Goal: Entertainment & Leisure: Browse casually

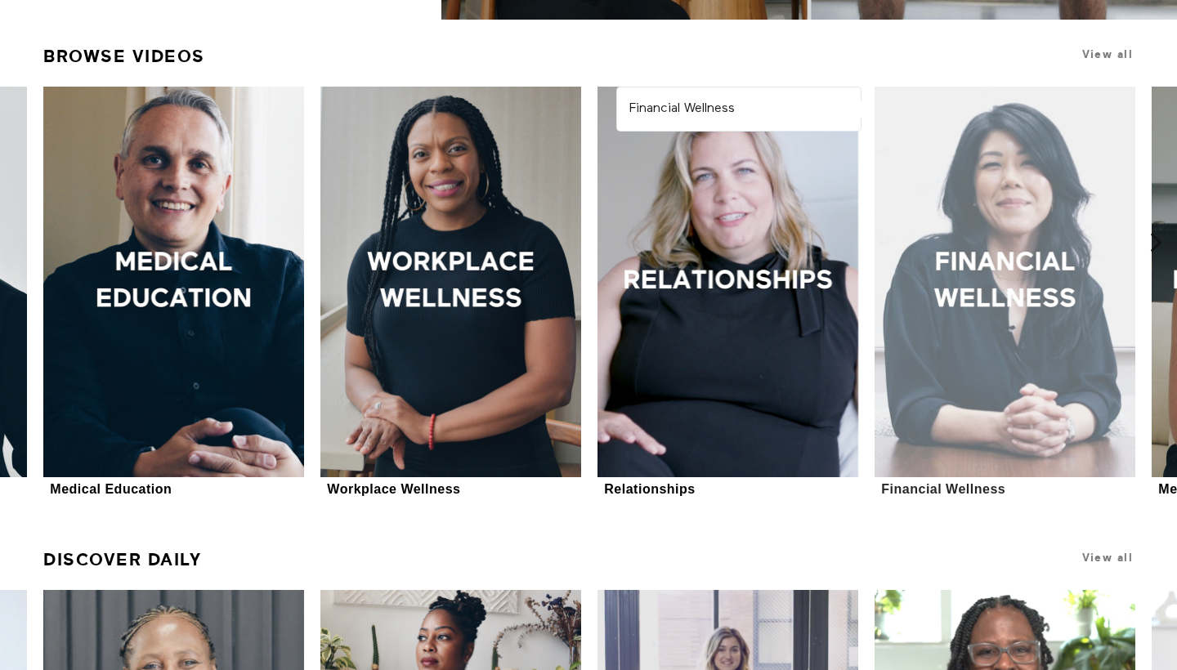
scroll to position [475, 0]
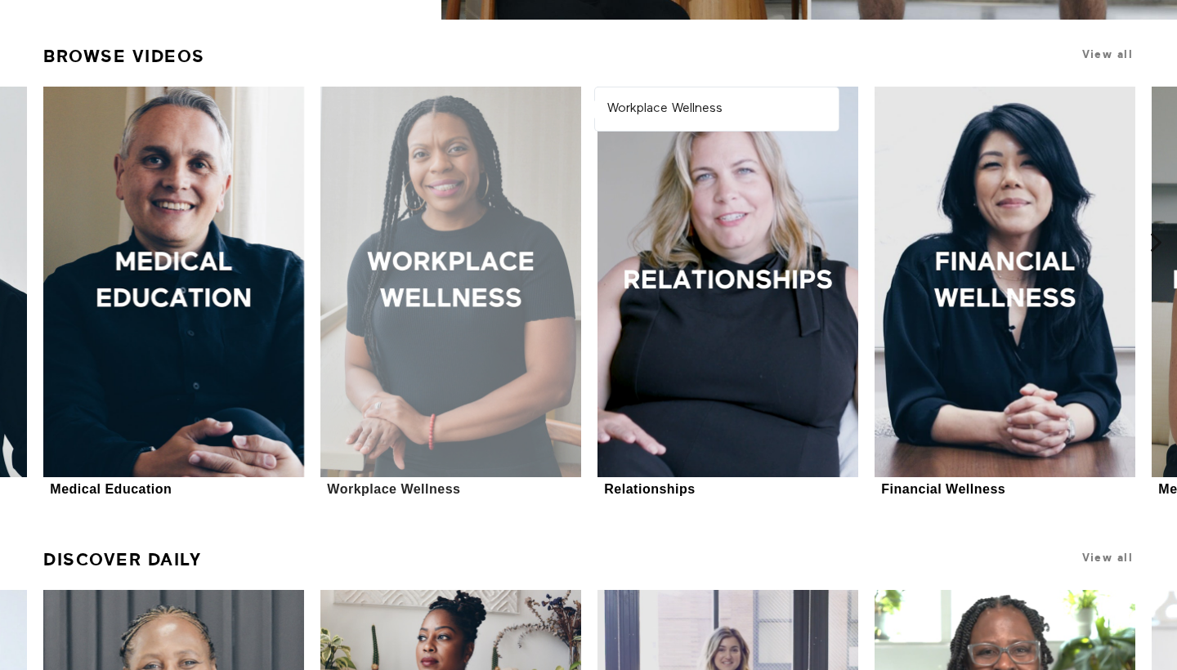
click at [416, 292] on div at bounding box center [450, 282] width 261 height 391
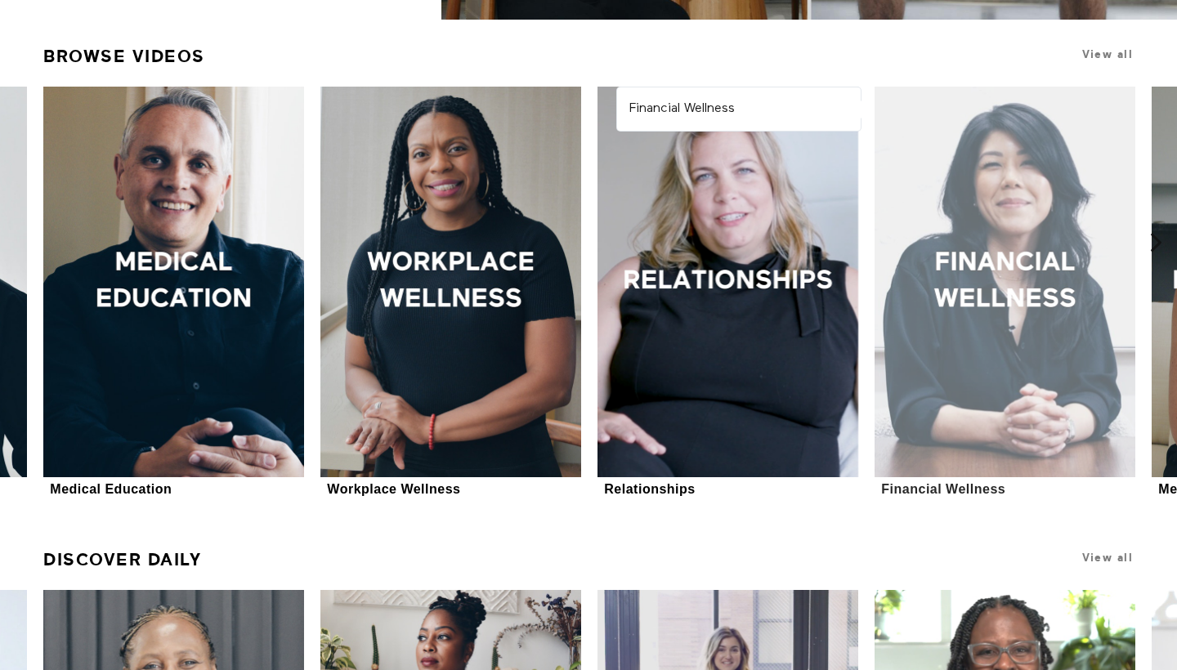
scroll to position [474, 0]
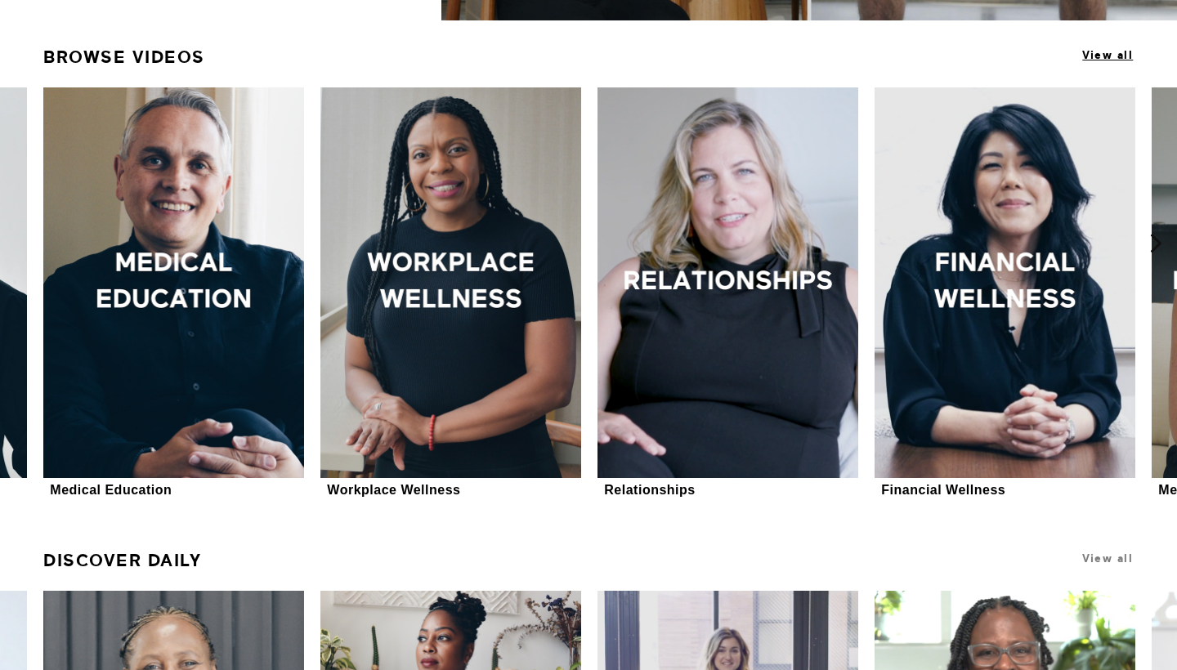
click at [1115, 57] on span "View all" at bounding box center [1107, 55] width 51 height 12
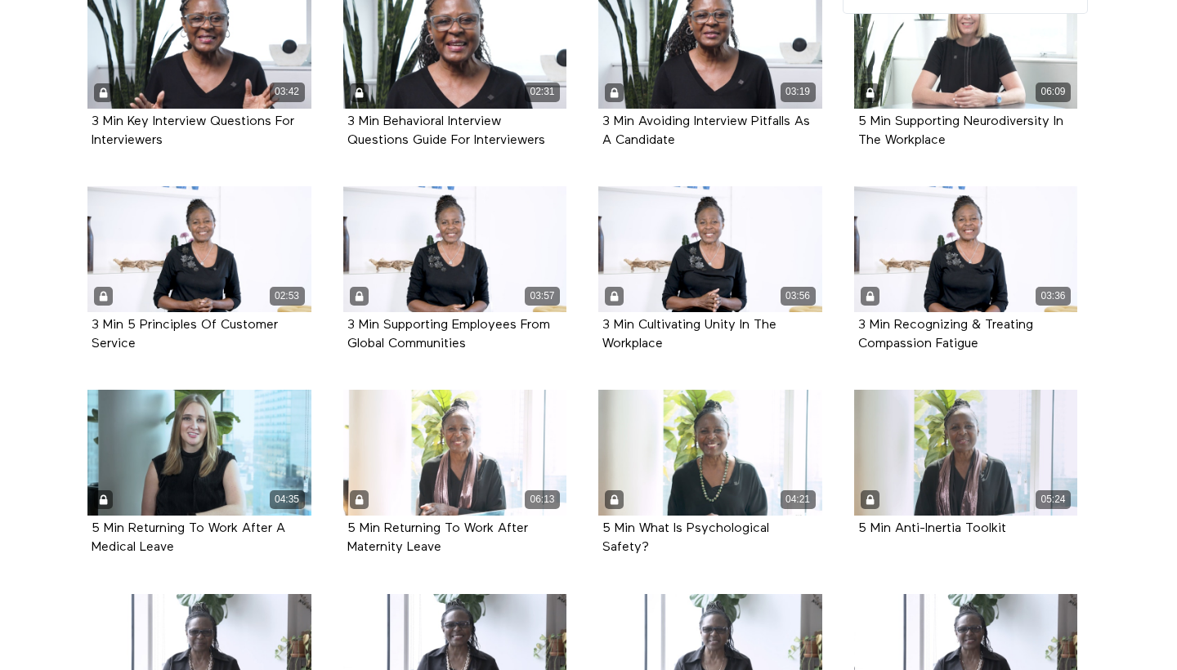
scroll to position [1456, 0]
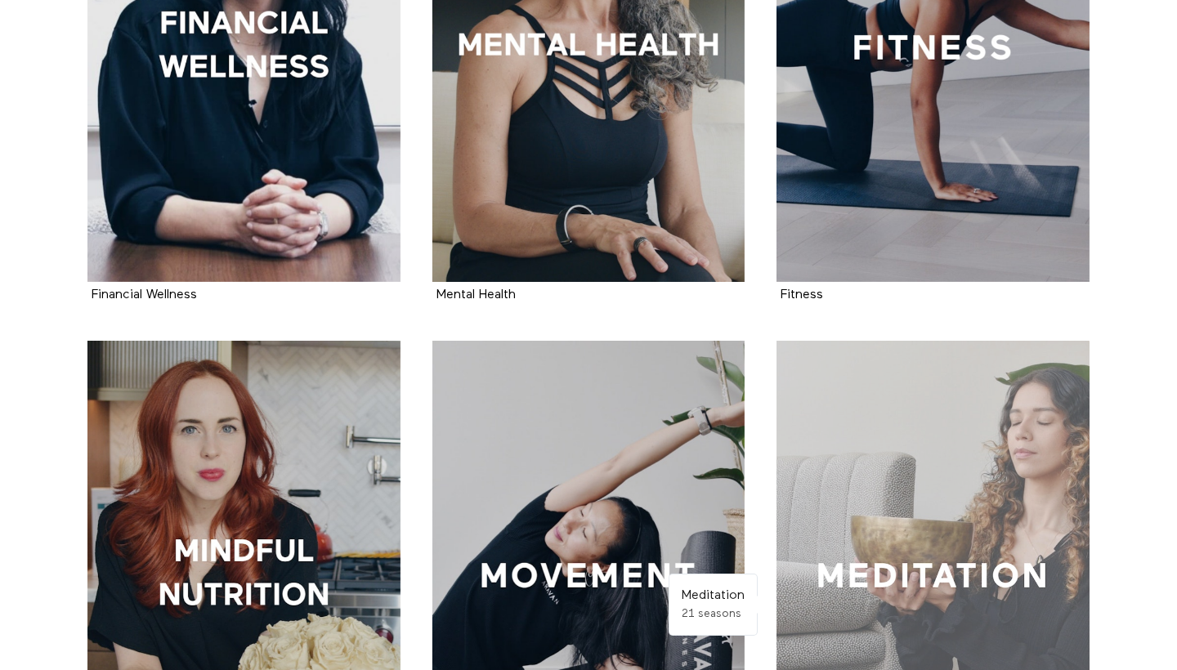
scroll to position [1050, 0]
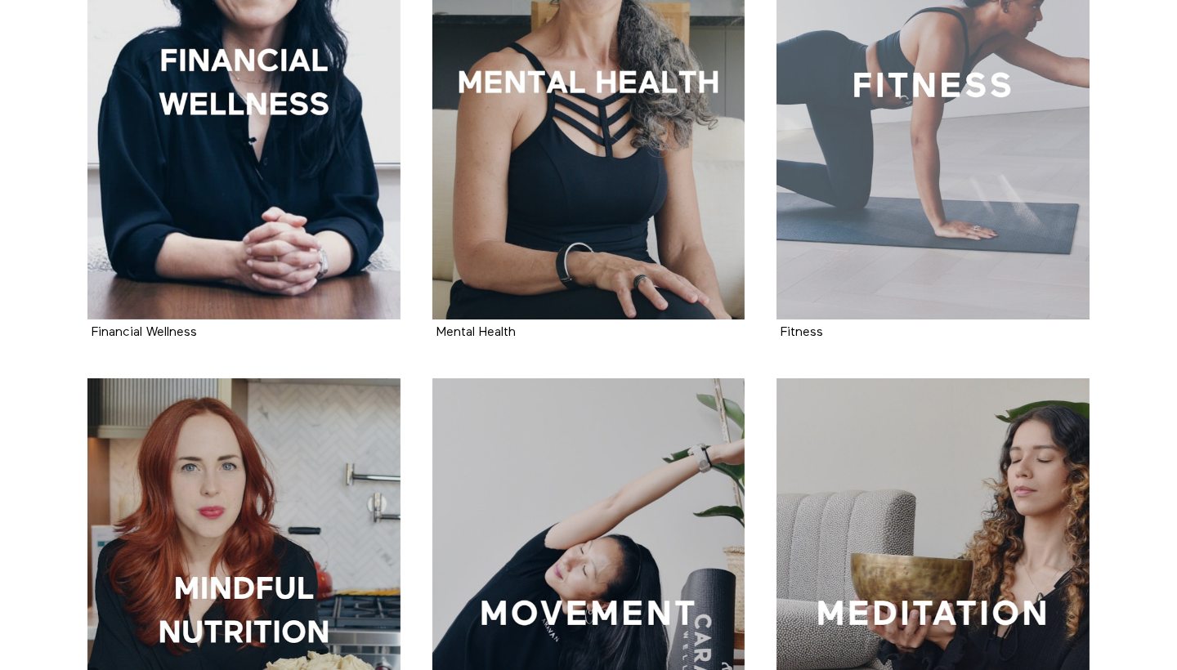
click at [1028, 173] on div at bounding box center [933, 84] width 313 height 469
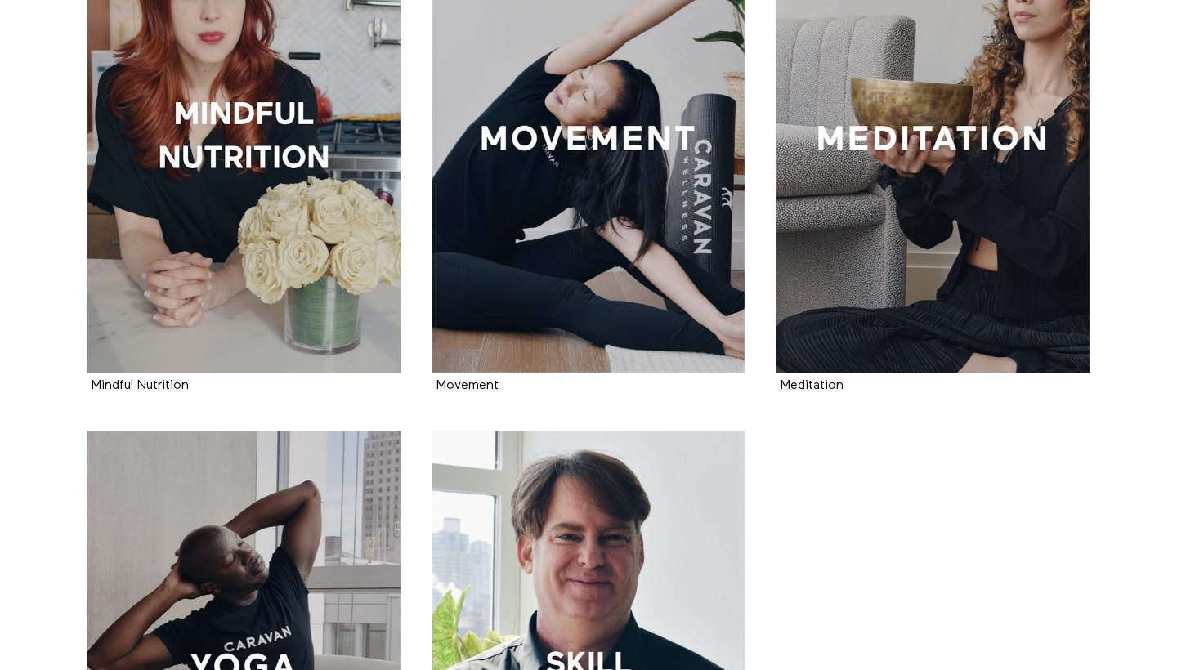
scroll to position [1534, 0]
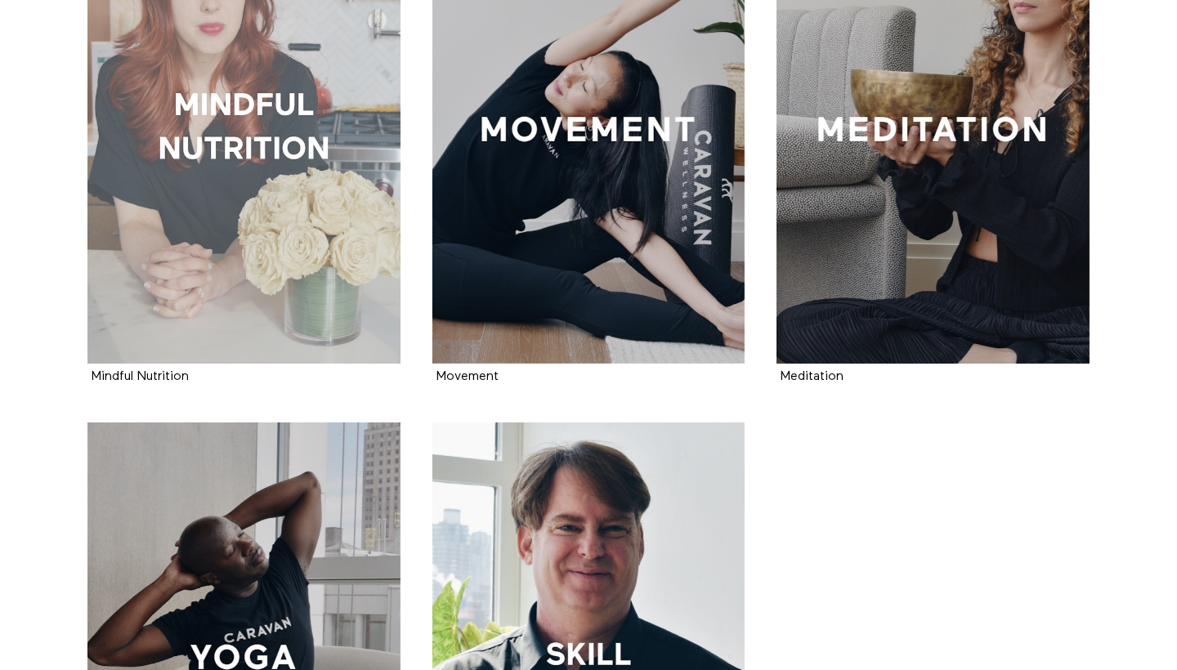
click at [258, 223] on div at bounding box center [243, 129] width 313 height 469
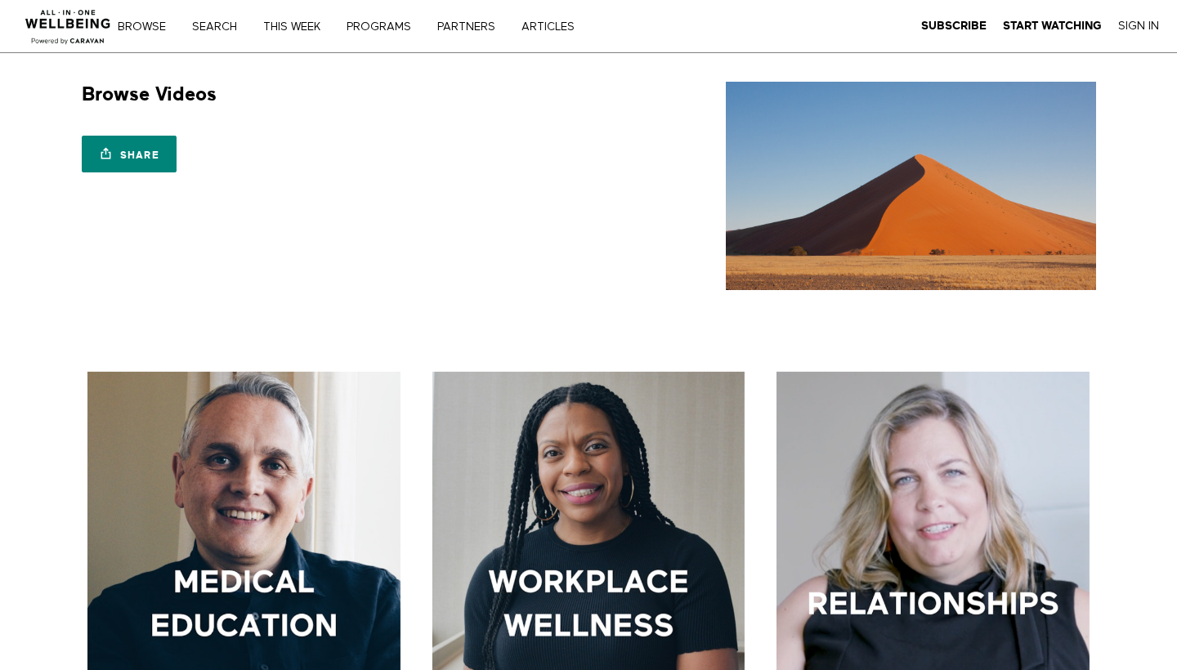
scroll to position [0, 0]
click at [855, 5] on div "Subscribe Start Watching Sign In" at bounding box center [993, 26] width 368 height 52
click at [694, 25] on div "Browse Search THIS WEEK PROGRAMS PARTNERS ARTICLES Subscribe Start Watching Sig…" at bounding box center [404, 26] width 809 height 52
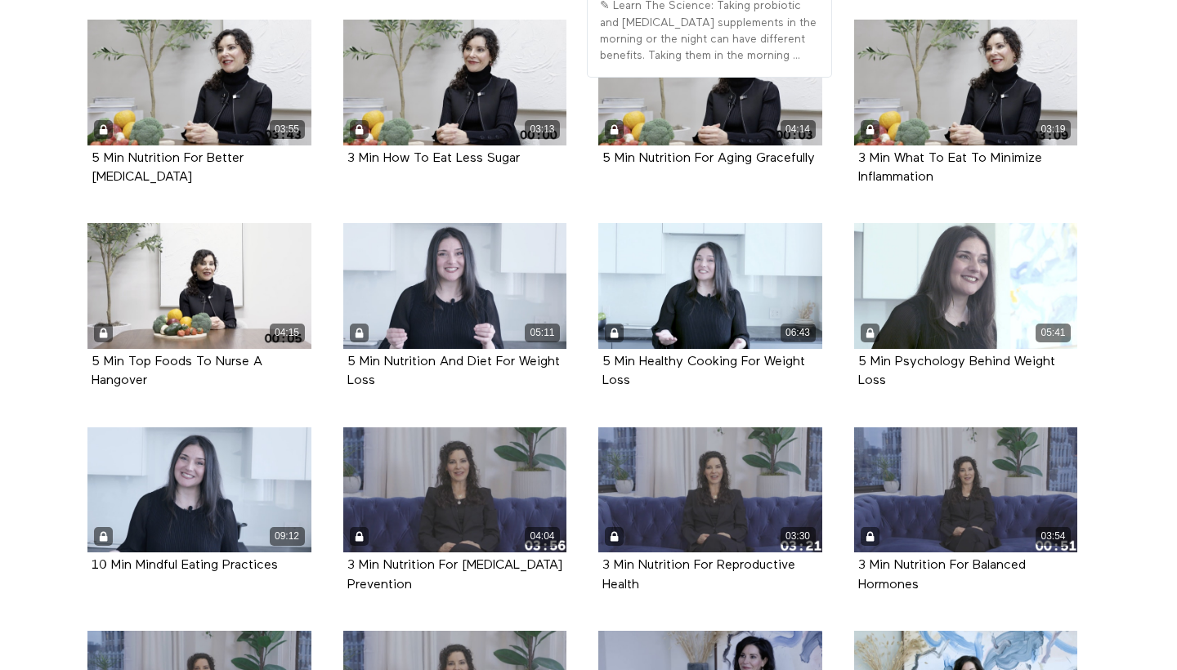
scroll to position [1911, 0]
